Goal: Task Accomplishment & Management: Complete application form

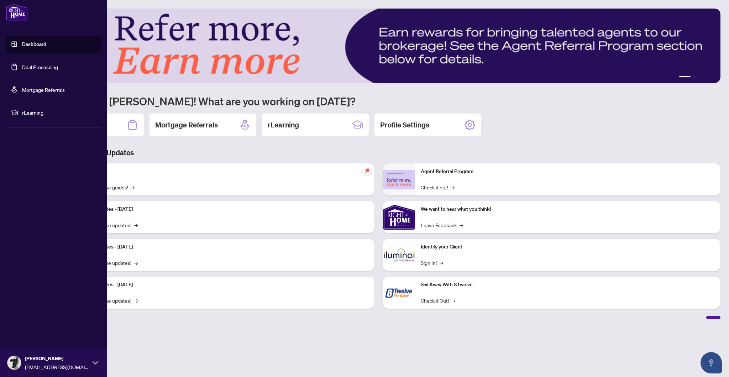
click at [22, 68] on link "Deal Processing" at bounding box center [40, 67] width 36 height 6
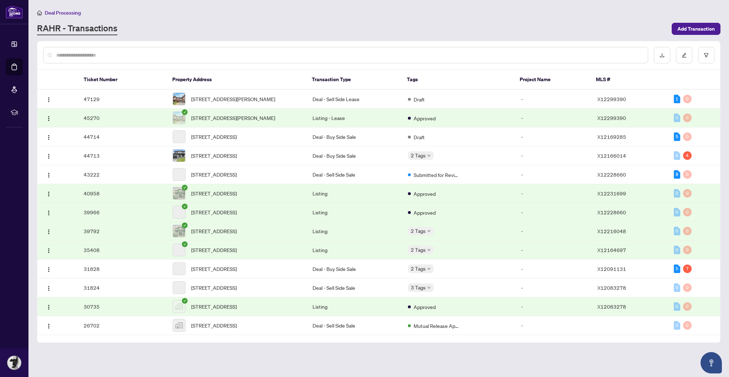
click at [163, 15] on div "Deal Processing" at bounding box center [378, 13] width 683 height 8
click at [237, 158] on span "[STREET_ADDRESS]" at bounding box center [214, 156] width 46 height 8
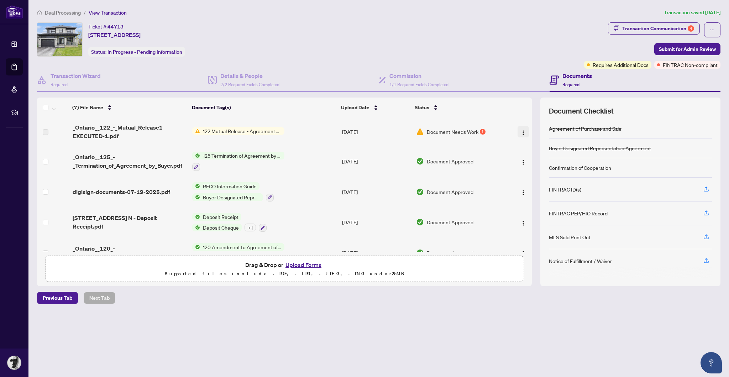
click at [523, 130] on img "button" at bounding box center [523, 133] width 6 height 6
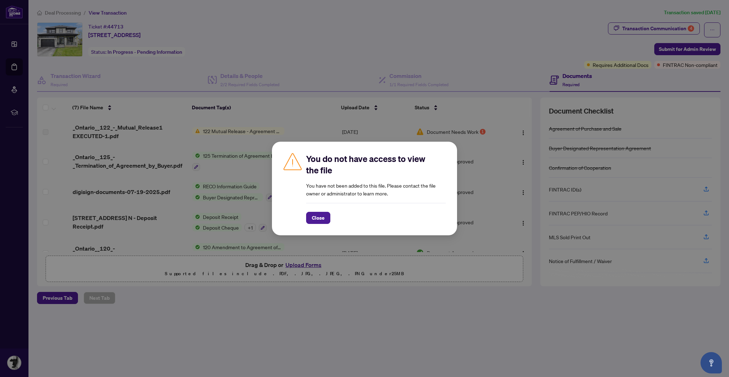
click at [318, 216] on span "Close" at bounding box center [318, 217] width 13 height 11
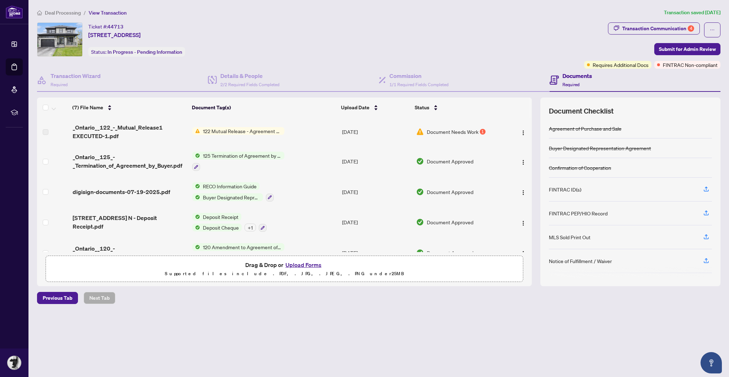
scroll to position [54, 0]
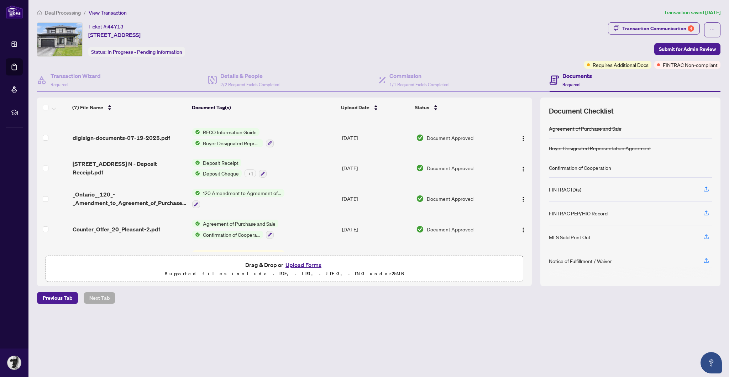
click at [520, 258] on img "button" at bounding box center [523, 261] width 6 height 6
click at [541, 335] on span "Archive" at bounding box center [555, 339] width 68 height 8
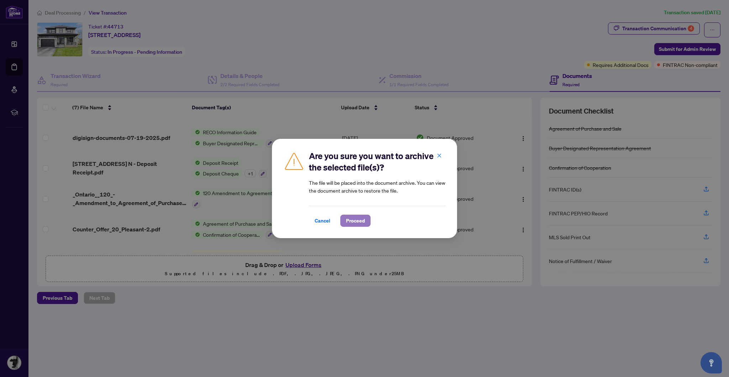
click at [356, 220] on span "Proceed" at bounding box center [355, 220] width 19 height 11
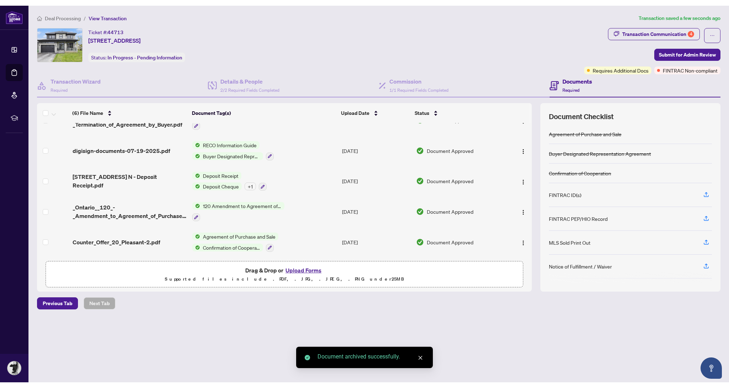
scroll to position [24, 0]
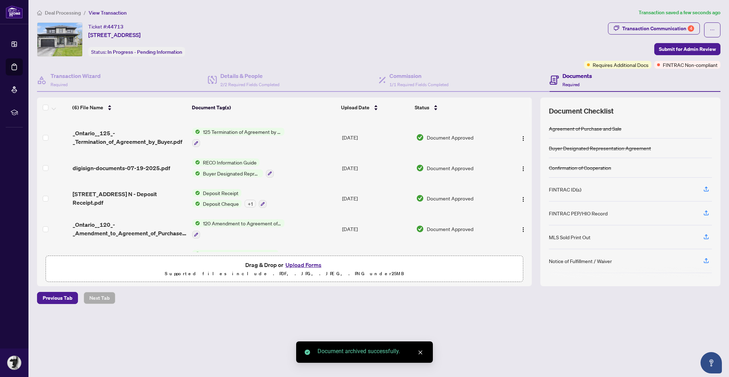
click at [307, 269] on button "Upload Forms" at bounding box center [303, 264] width 40 height 9
click at [301, 278] on p "Supported files include .PDF, .JPG, .JPEG, .PNG under 25 MB" at bounding box center [284, 273] width 468 height 9
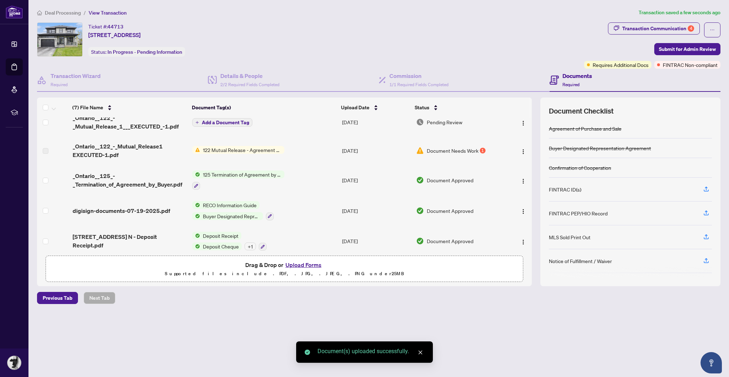
scroll to position [0, 0]
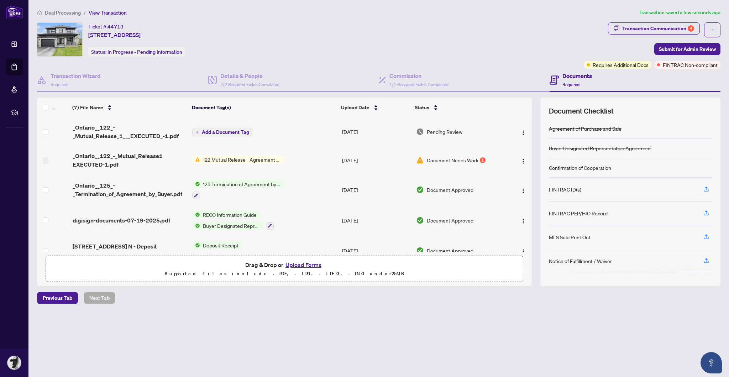
click at [227, 128] on button "Add a Document Tag" at bounding box center [222, 132] width 60 height 9
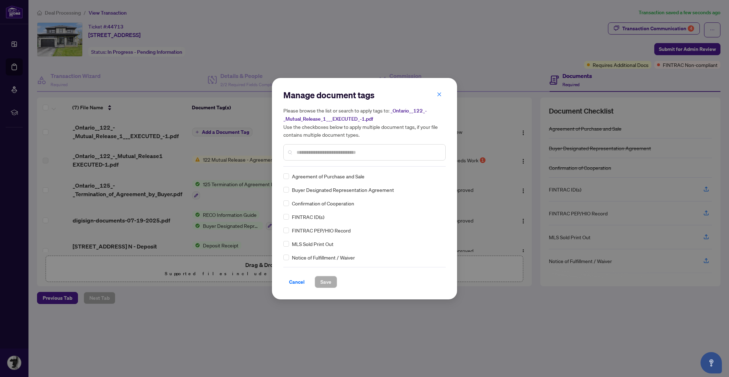
click at [316, 167] on div "Manage document tags Please browse the list or search to apply tags to: _Ontari…" at bounding box center [364, 188] width 162 height 199
click at [336, 156] on div at bounding box center [364, 152] width 162 height 16
click at [335, 150] on input "text" at bounding box center [367, 152] width 143 height 8
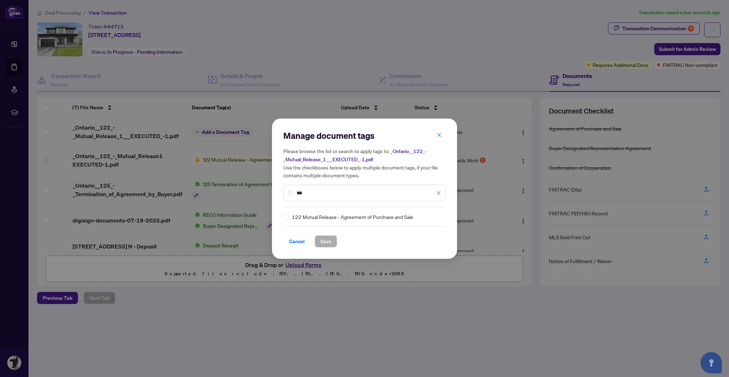
type input "***"
click at [323, 242] on span "Save" at bounding box center [325, 241] width 11 height 11
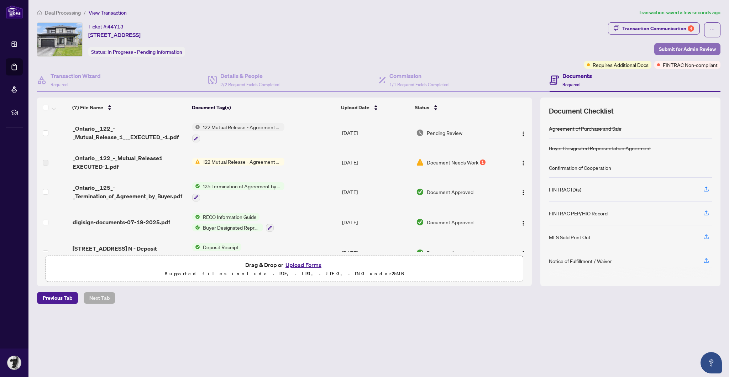
click at [675, 48] on span "Submit for Admin Review" at bounding box center [687, 48] width 57 height 11
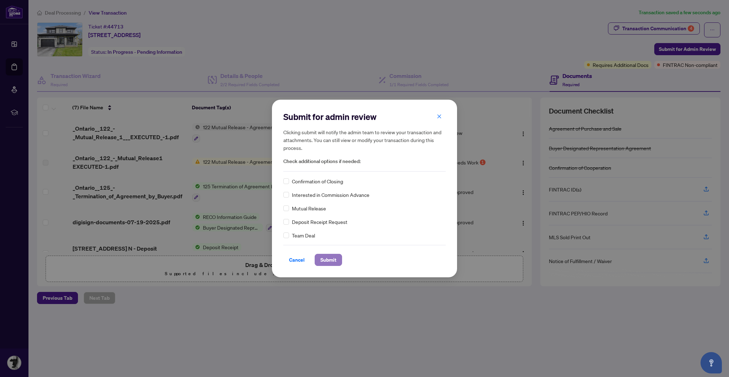
click at [329, 260] on span "Submit" at bounding box center [328, 259] width 16 height 11
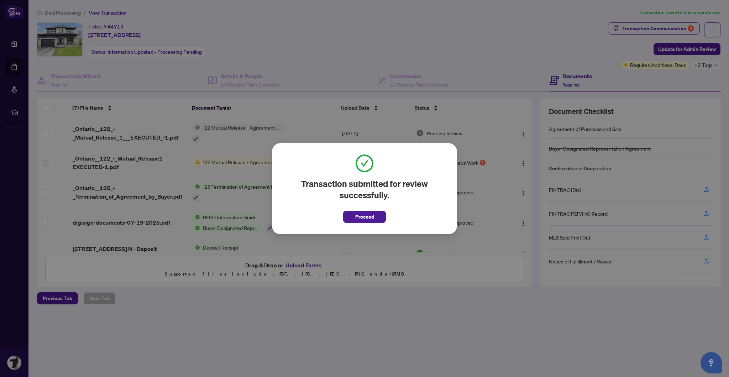
click at [364, 215] on span "Proceed" at bounding box center [364, 216] width 19 height 11
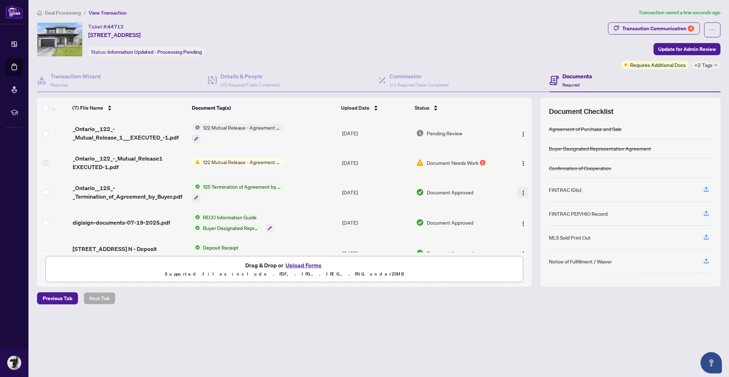
click at [520, 191] on img "button" at bounding box center [523, 193] width 6 height 6
click at [542, 228] on span "Download" at bounding box center [555, 228] width 68 height 8
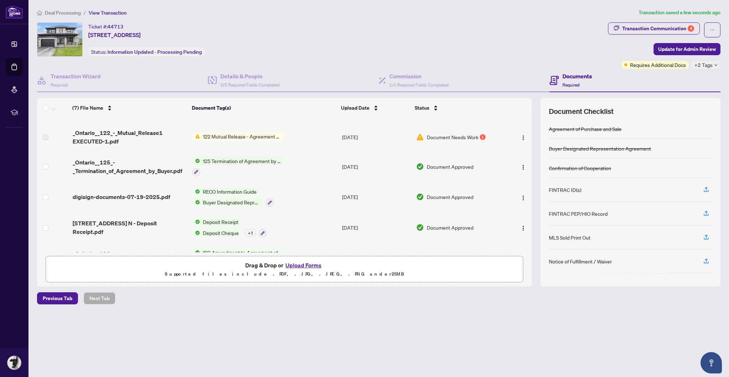
scroll to position [54, 0]
